Goal: Task Accomplishment & Management: Manage account settings

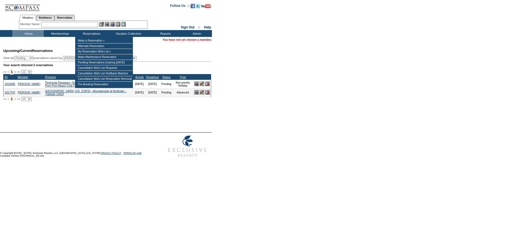
click at [82, 26] on input "text" at bounding box center [69, 24] width 57 height 5
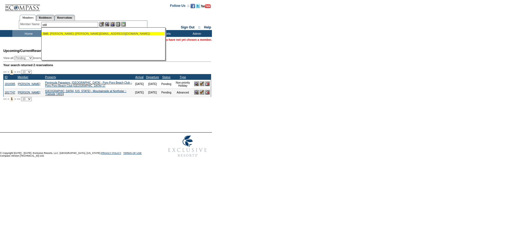
click at [77, 34] on div "Still , Debra (debra.still@pulte.com)" at bounding box center [103, 33] width 120 height 3
type input "Still, Debra (debra.still@pulte.com)"
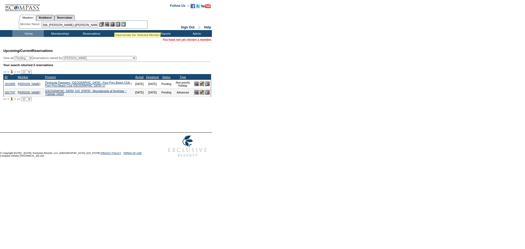
click at [114, 26] on img at bounding box center [112, 24] width 5 height 5
click at [109, 24] on img at bounding box center [107, 24] width 5 height 5
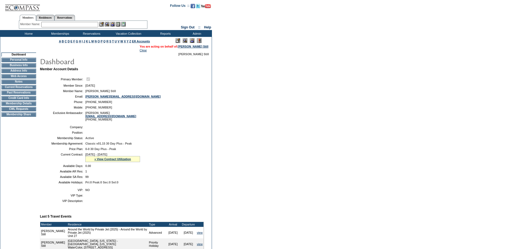
click at [365, 174] on form "Follow Us ::" at bounding box center [260, 224] width 521 height 449
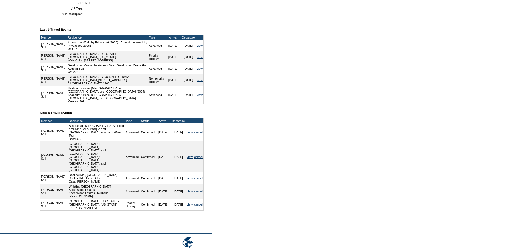
scroll to position [191, 0]
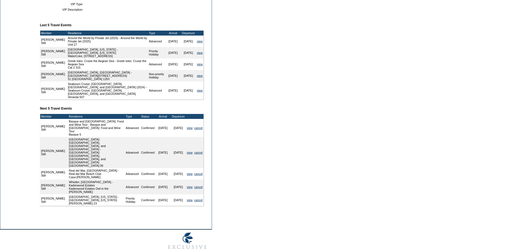
click at [281, 174] on form "Follow Us ::" at bounding box center [260, 33] width 521 height 449
